Goal: Information Seeking & Learning: Learn about a topic

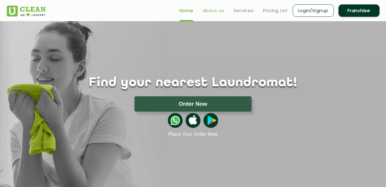
click at [208, 11] on link "About us" at bounding box center [213, 10] width 21 height 7
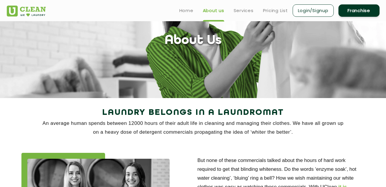
scroll to position [6, 0]
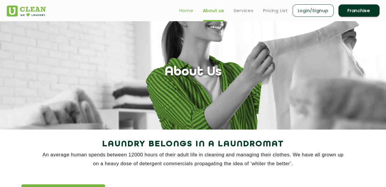
click at [183, 9] on link "Home" at bounding box center [187, 10] width 14 height 7
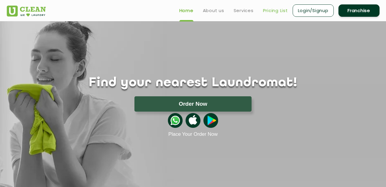
click at [281, 11] on link "Pricing List" at bounding box center [275, 10] width 25 height 7
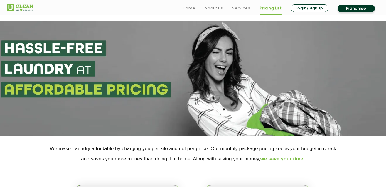
scroll to position [155, 0]
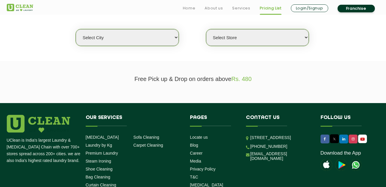
click at [76, 29] on select "Select city [GEOGRAPHIC_DATA] [GEOGRAPHIC_DATA] [GEOGRAPHIC_DATA] [GEOGRAPHIC_D…" at bounding box center [127, 37] width 103 height 17
select select "5"
click option "[GEOGRAPHIC_DATA]" at bounding box center [0, 0] width 0 height 0
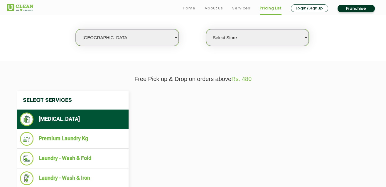
select select "0"
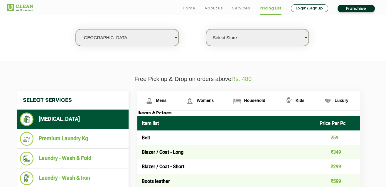
click at [206, 29] on select "Select Store UClean Narsingi UClean Nizampet UClean Sangareddy UClean Gachibowl…" at bounding box center [257, 37] width 103 height 17
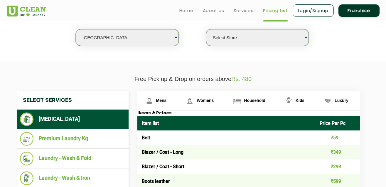
click at [206, 29] on select "Select Store UClean Narsingi UClean Nizampet UClean Sangareddy UClean Gachibowl…" at bounding box center [257, 37] width 103 height 17
click at [265, 41] on select "Select Store UClean Narsingi UClean Nizampet UClean Sangareddy UClean Gachibowl…" at bounding box center [257, 37] width 103 height 17
click at [76, 29] on select "Select city [GEOGRAPHIC_DATA] [GEOGRAPHIC_DATA] [GEOGRAPHIC_DATA] [GEOGRAPHIC_D…" at bounding box center [127, 37] width 103 height 17
select select "80"
click option "[GEOGRAPHIC_DATA]" at bounding box center [0, 0] width 0 height 0
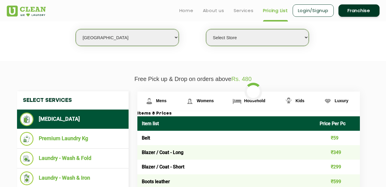
select select "0"
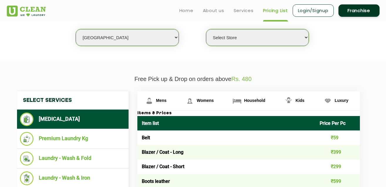
click at [206, 29] on select "Select Store UClean Panjim UClean Porvorim" at bounding box center [257, 37] width 103 height 17
click at [76, 29] on select "Select city [GEOGRAPHIC_DATA] [GEOGRAPHIC_DATA] [GEOGRAPHIC_DATA] [GEOGRAPHIC_D…" at bounding box center [127, 37] width 103 height 17
